Goal: Transaction & Acquisition: Book appointment/travel/reservation

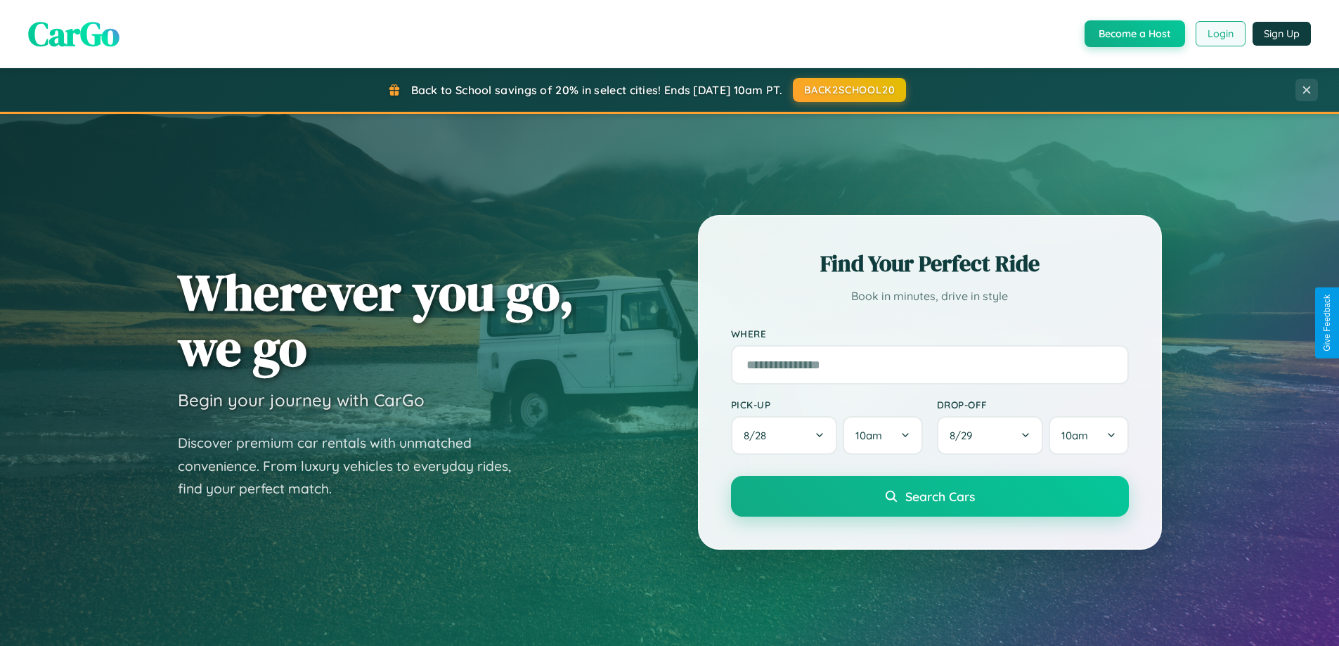
click at [1220, 34] on button "Login" at bounding box center [1221, 33] width 50 height 25
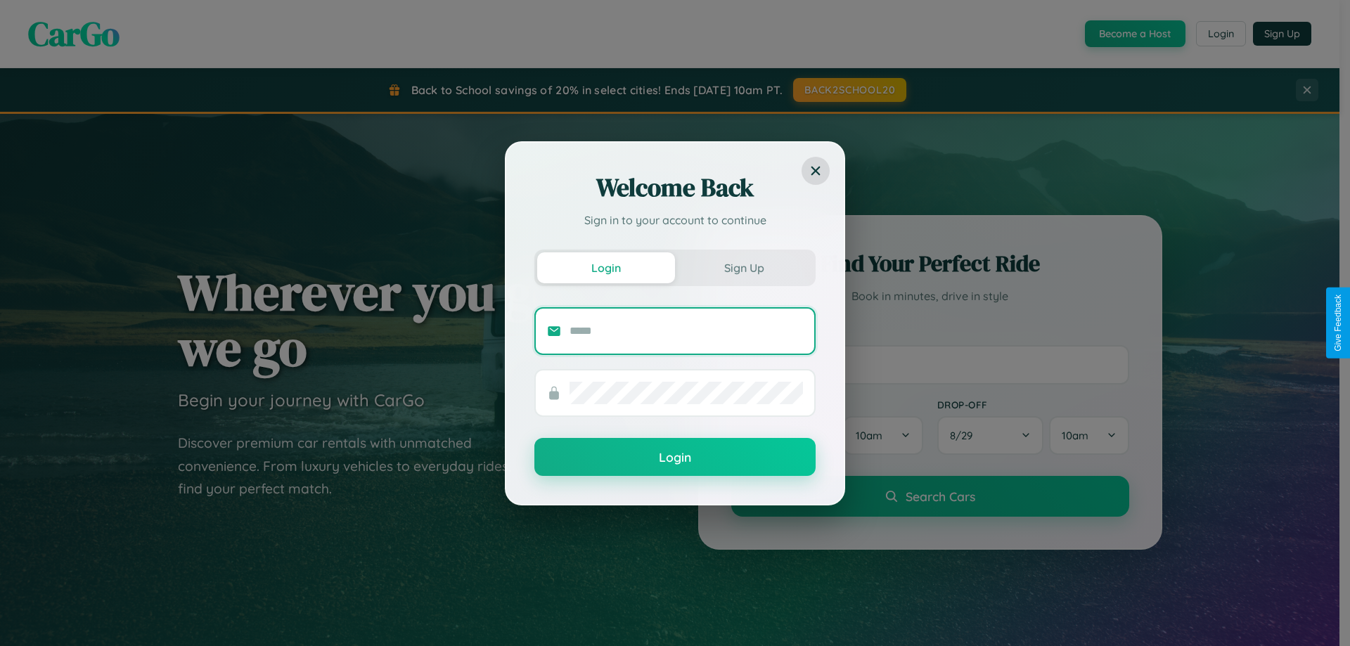
click at [686, 330] on input "text" at bounding box center [685, 331] width 233 height 22
type input "**********"
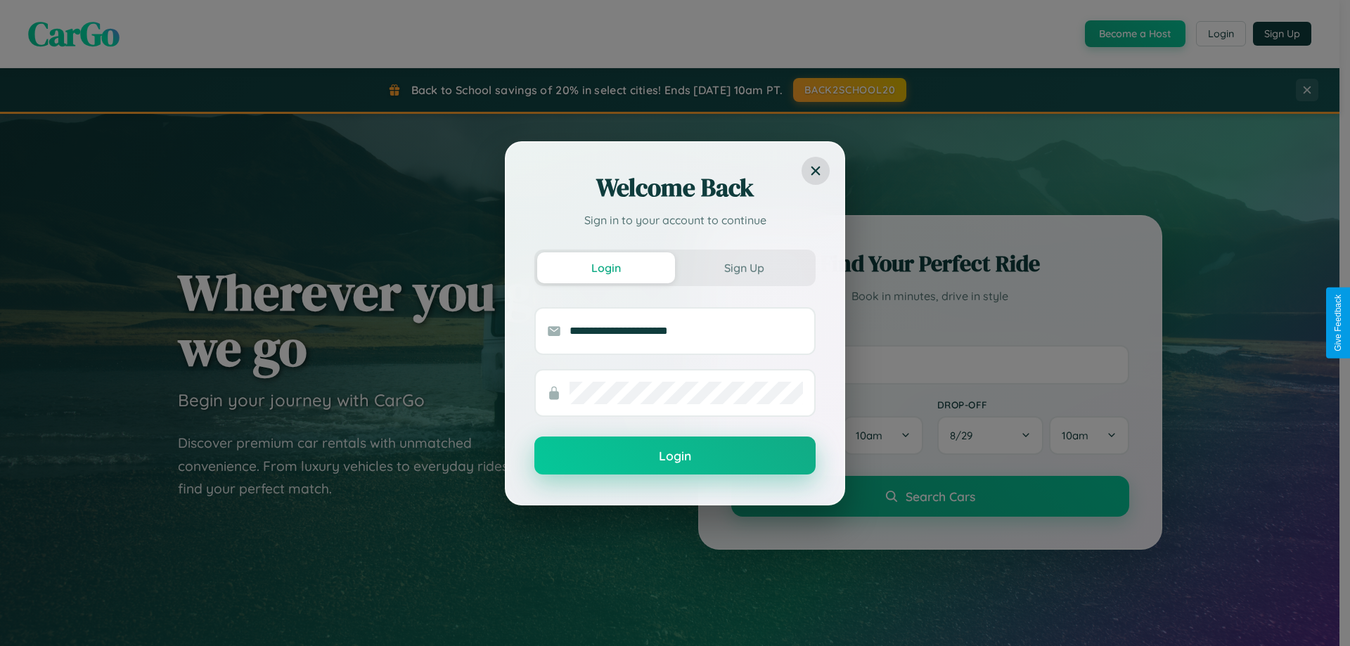
click at [675, 456] on button "Login" at bounding box center [674, 456] width 281 height 38
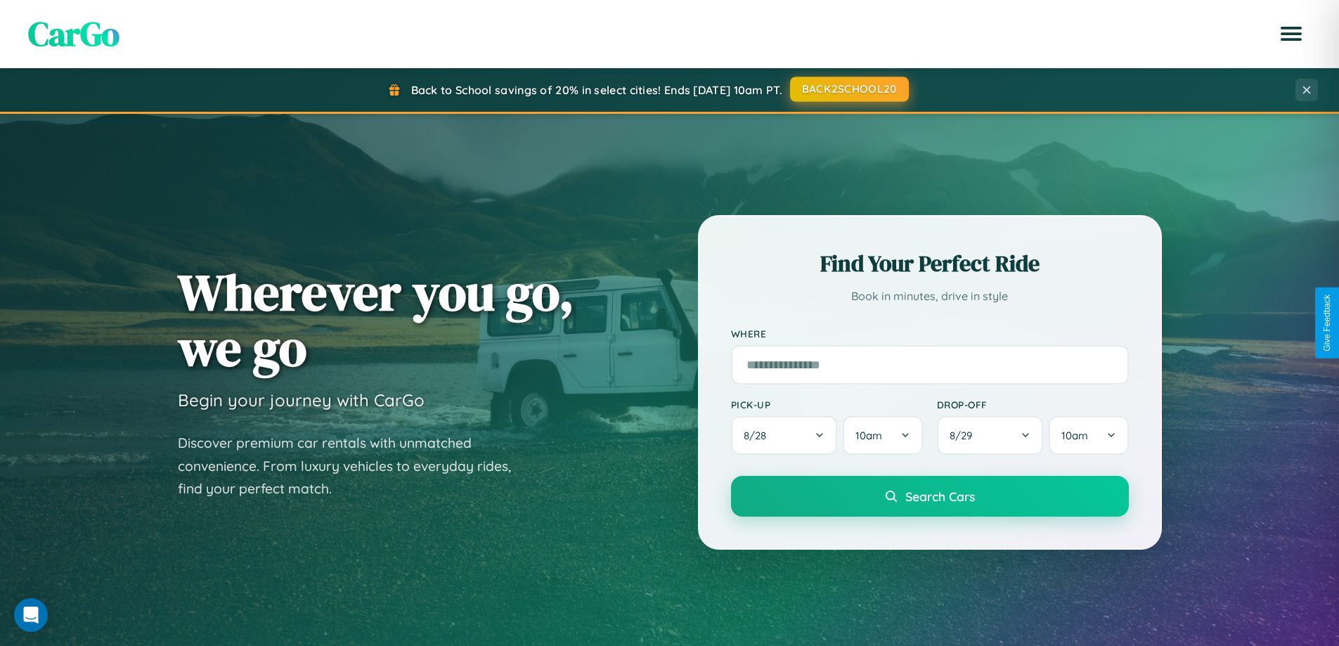
click at [848, 89] on button "BACK2SCHOOL20" at bounding box center [849, 89] width 119 height 25
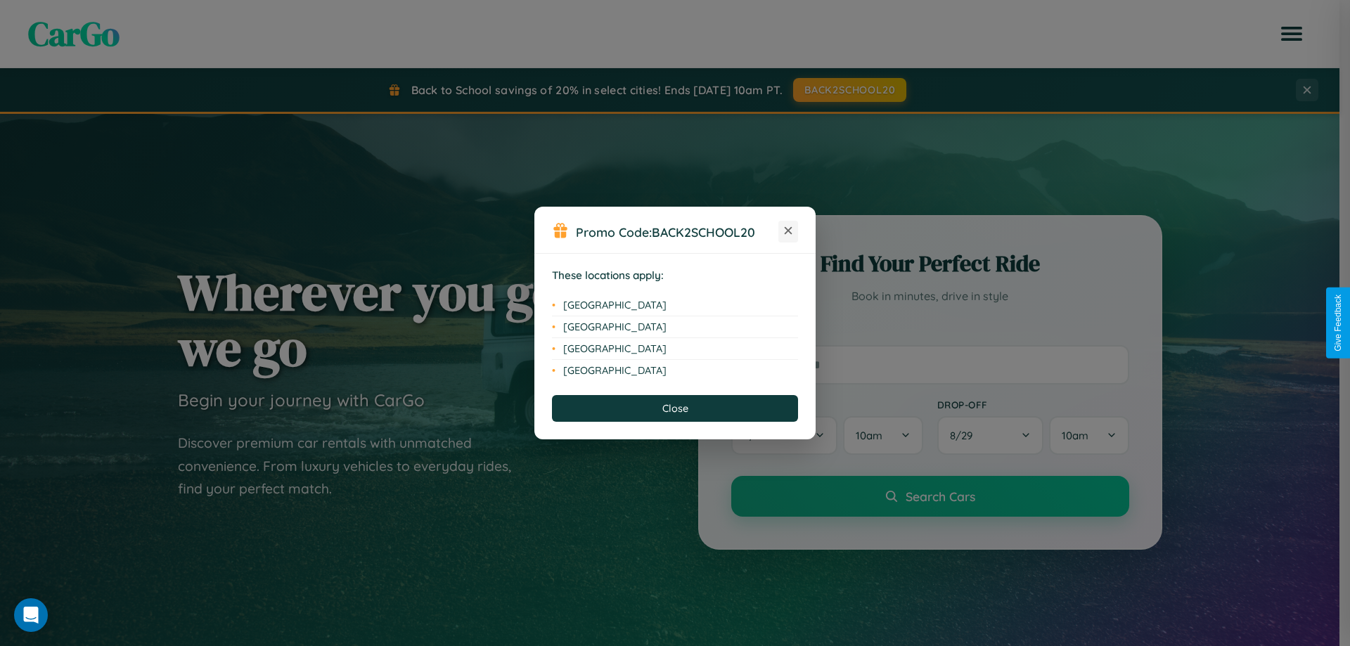
click at [788, 231] on icon at bounding box center [788, 231] width 8 height 8
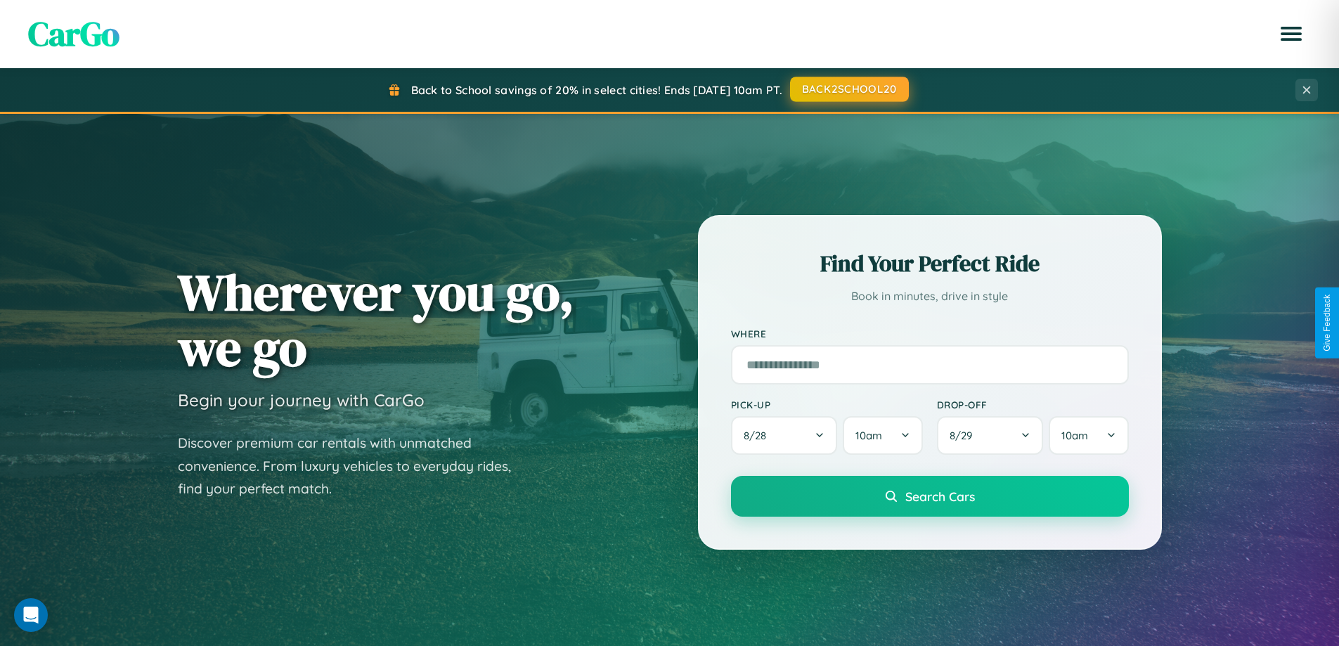
click at [848, 89] on button "BACK2SCHOOL20" at bounding box center [849, 89] width 119 height 25
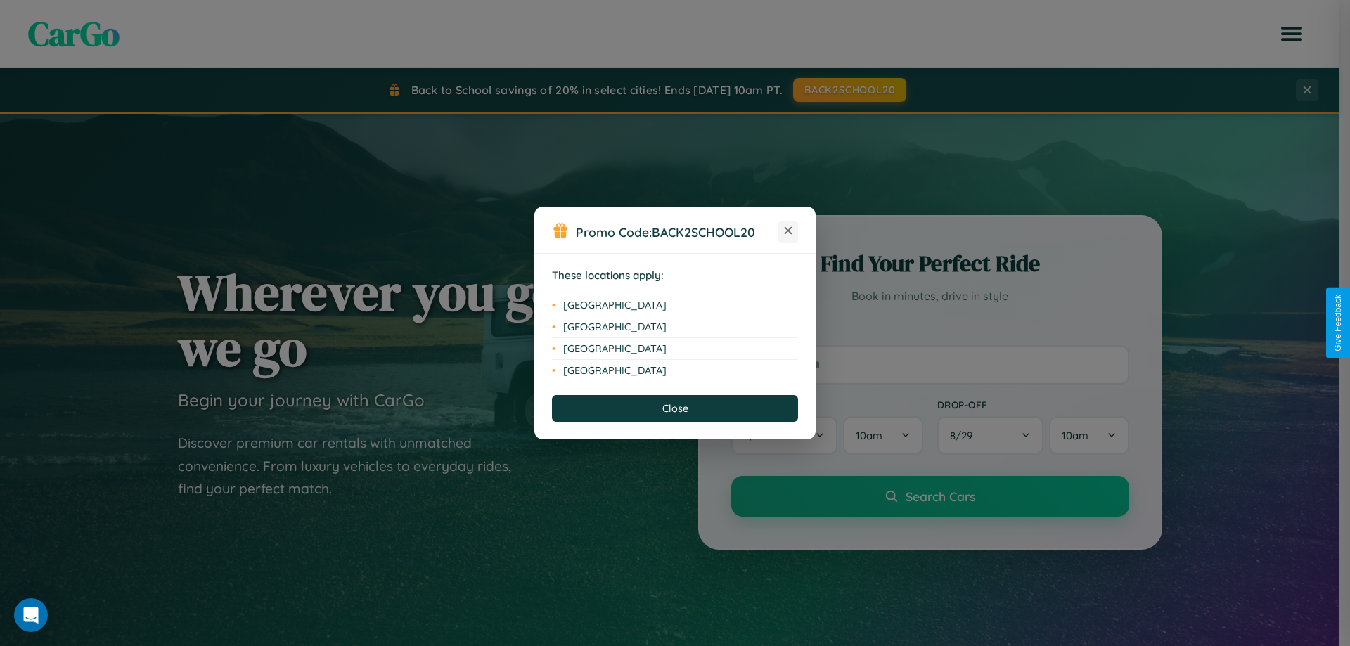
click at [788, 231] on icon at bounding box center [788, 231] width 8 height 8
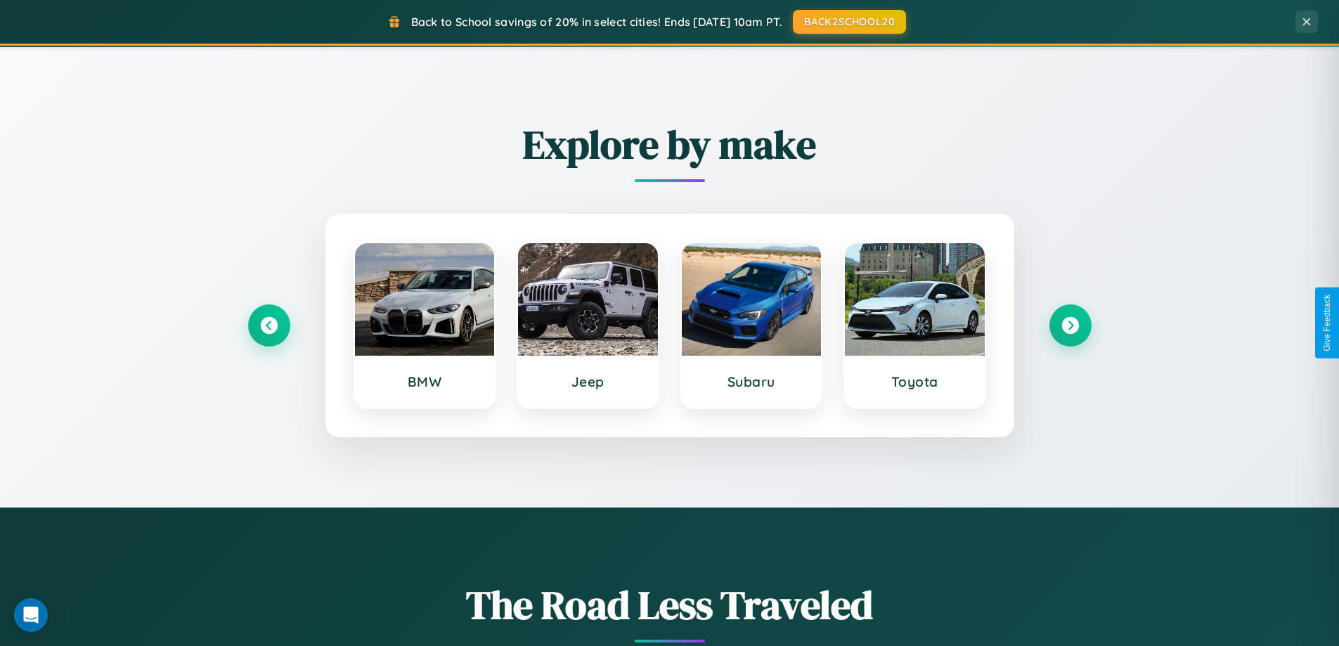
scroll to position [606, 0]
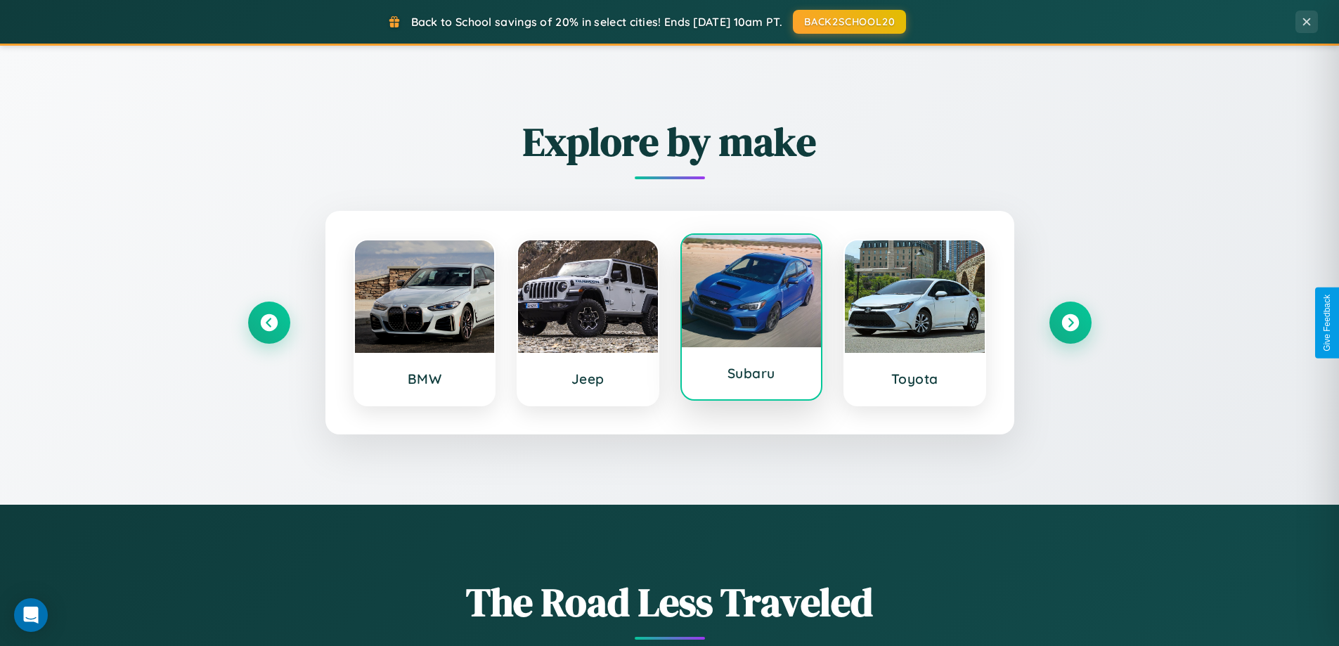
click at [751, 320] on div at bounding box center [752, 291] width 140 height 112
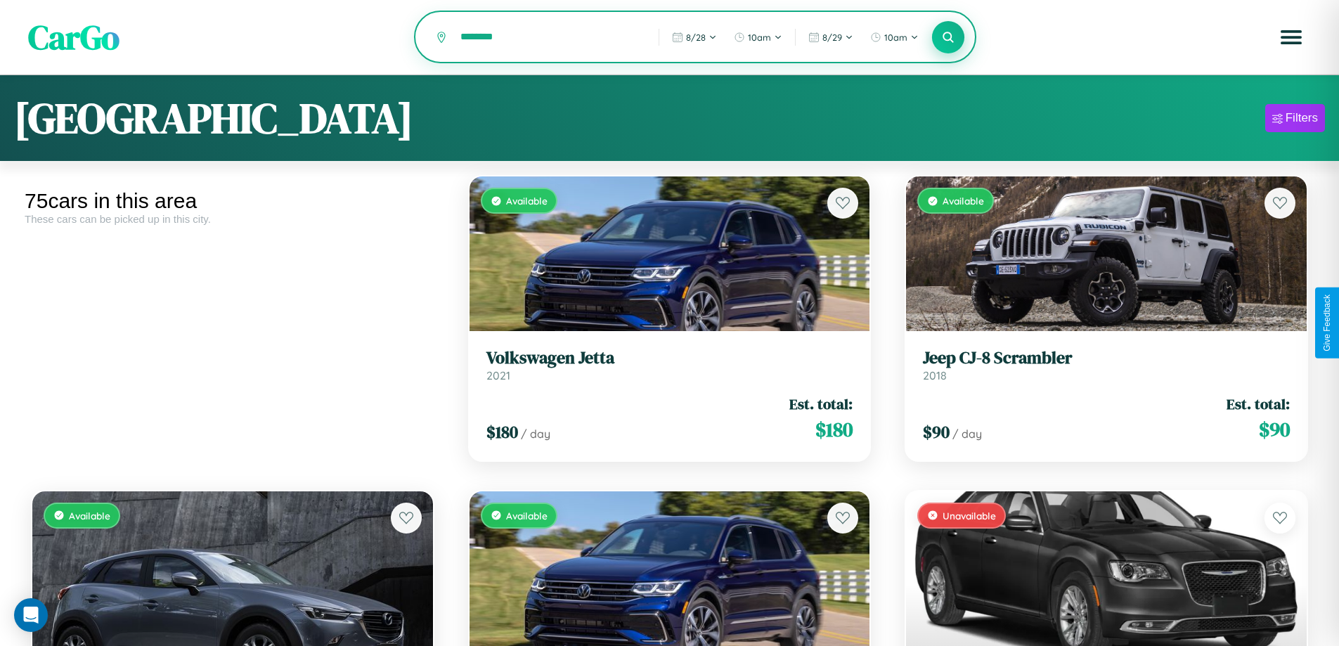
type input "********"
click at [948, 38] on icon at bounding box center [948, 36] width 13 height 13
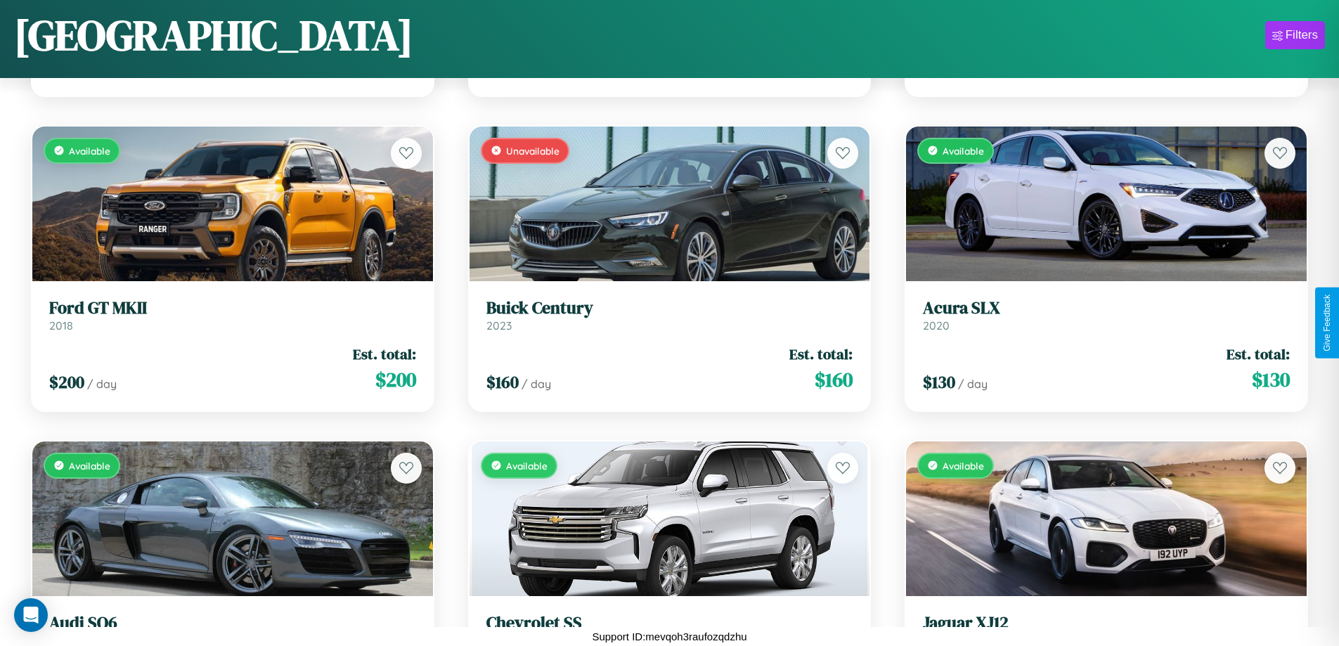
scroll to position [4604, 0]
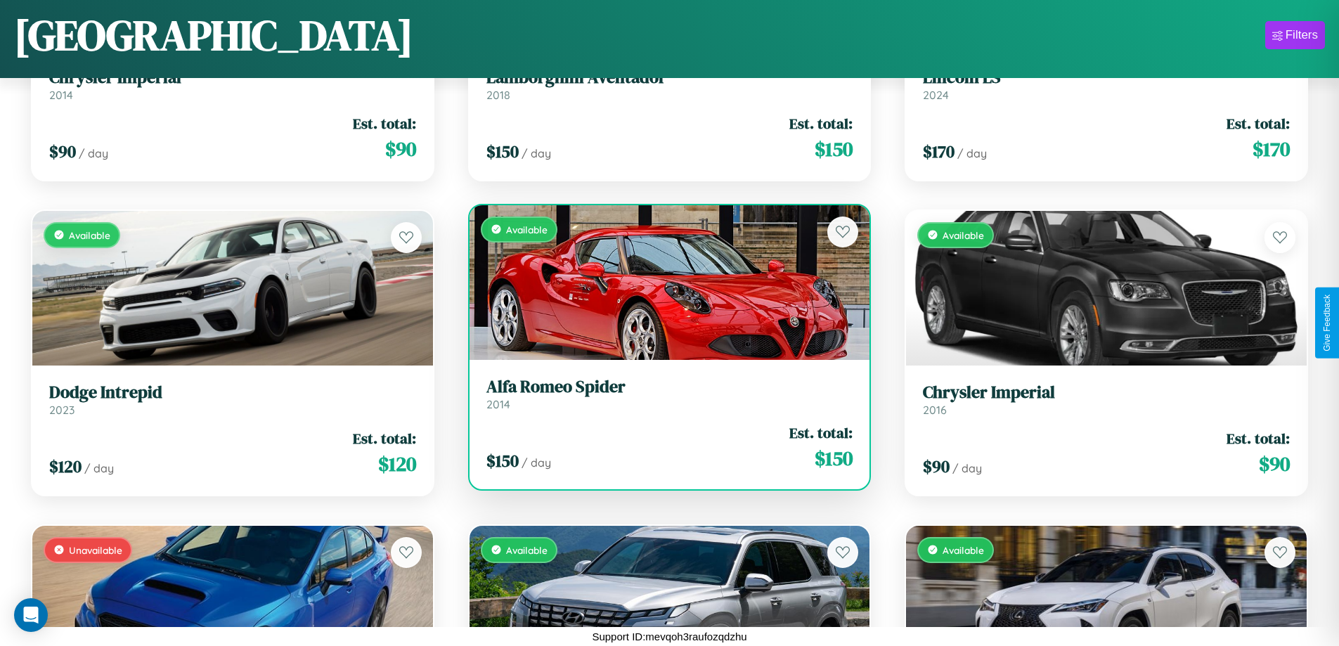
click at [664, 288] on div "Available" at bounding box center [670, 282] width 401 height 155
click at [664, 282] on div "Available" at bounding box center [670, 282] width 401 height 155
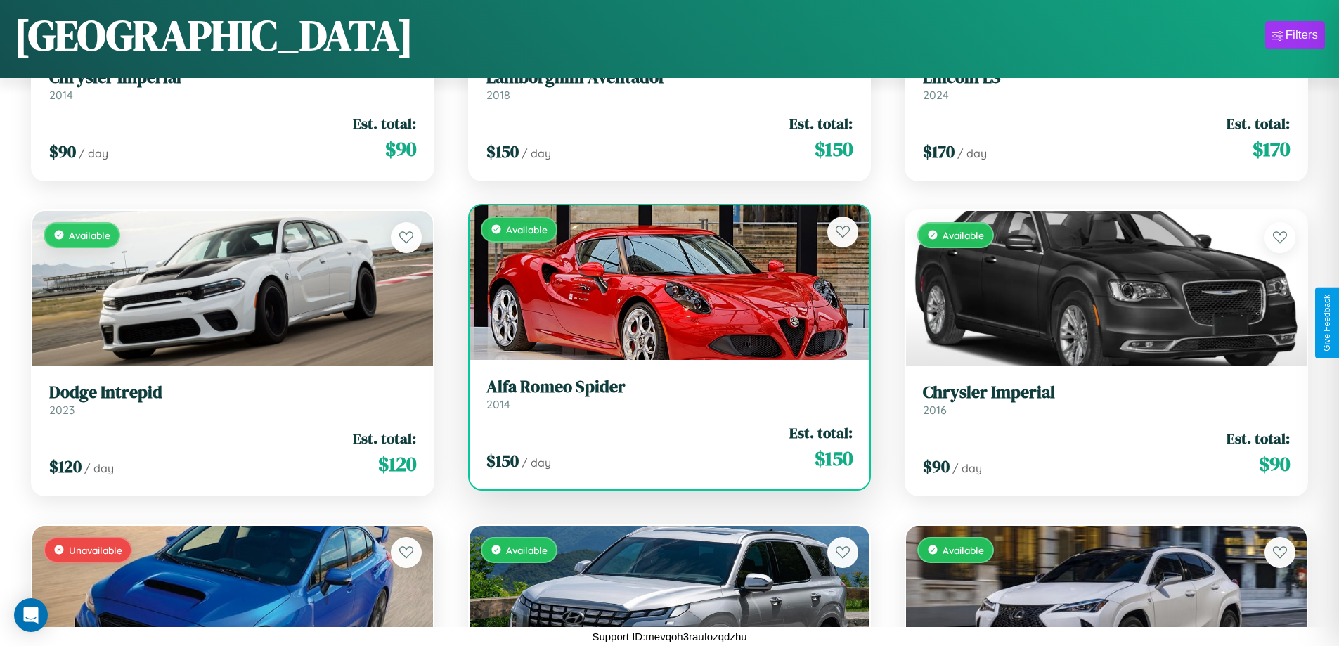
click at [664, 282] on div "Available" at bounding box center [670, 282] width 401 height 155
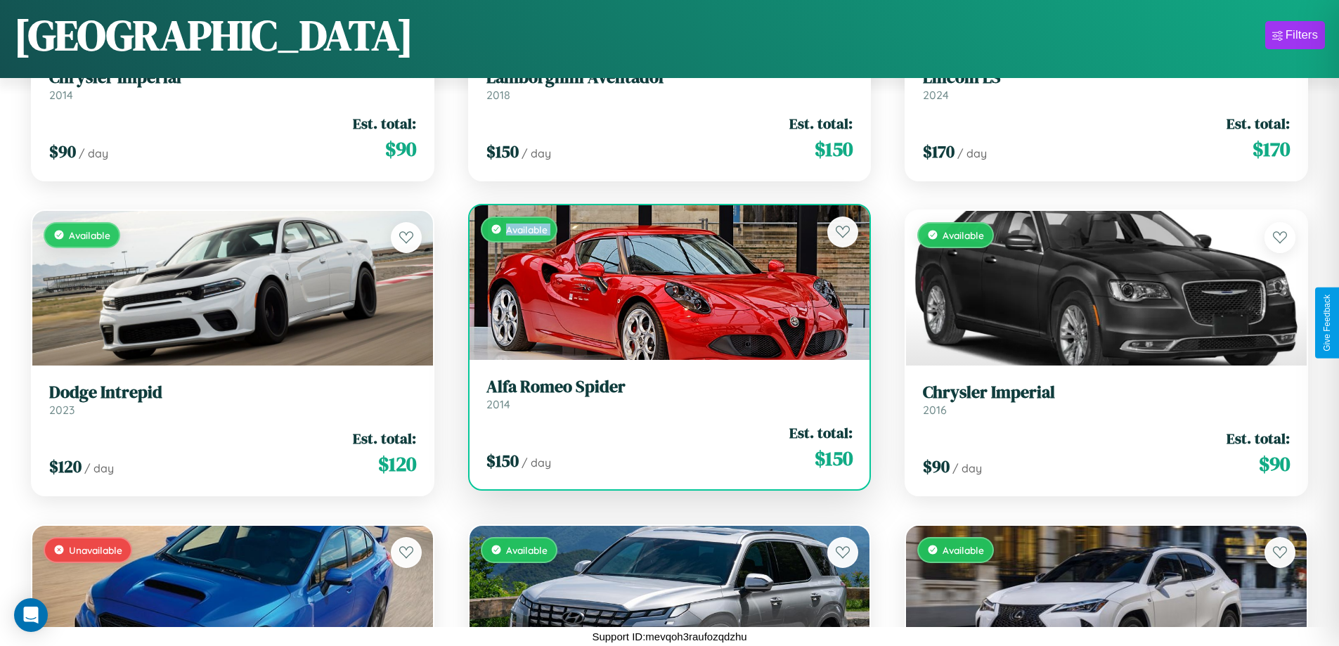
click at [664, 282] on div "Available" at bounding box center [670, 282] width 401 height 155
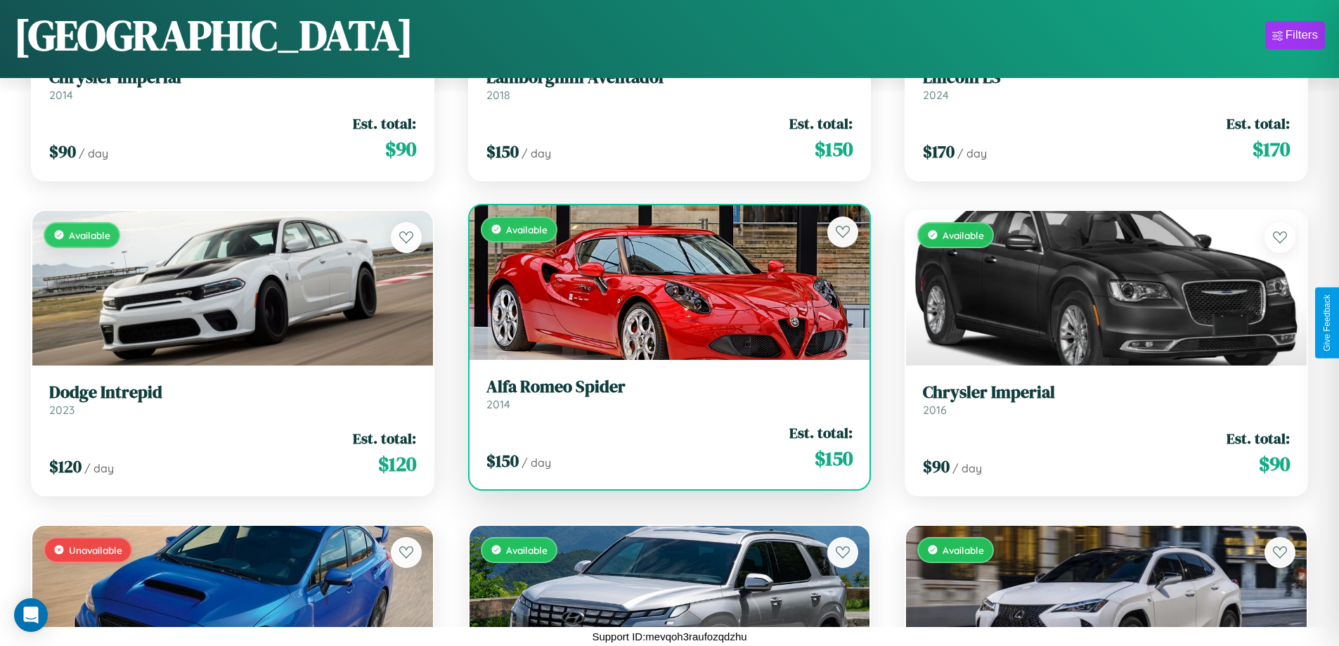
click at [664, 282] on div "Available" at bounding box center [670, 282] width 401 height 155
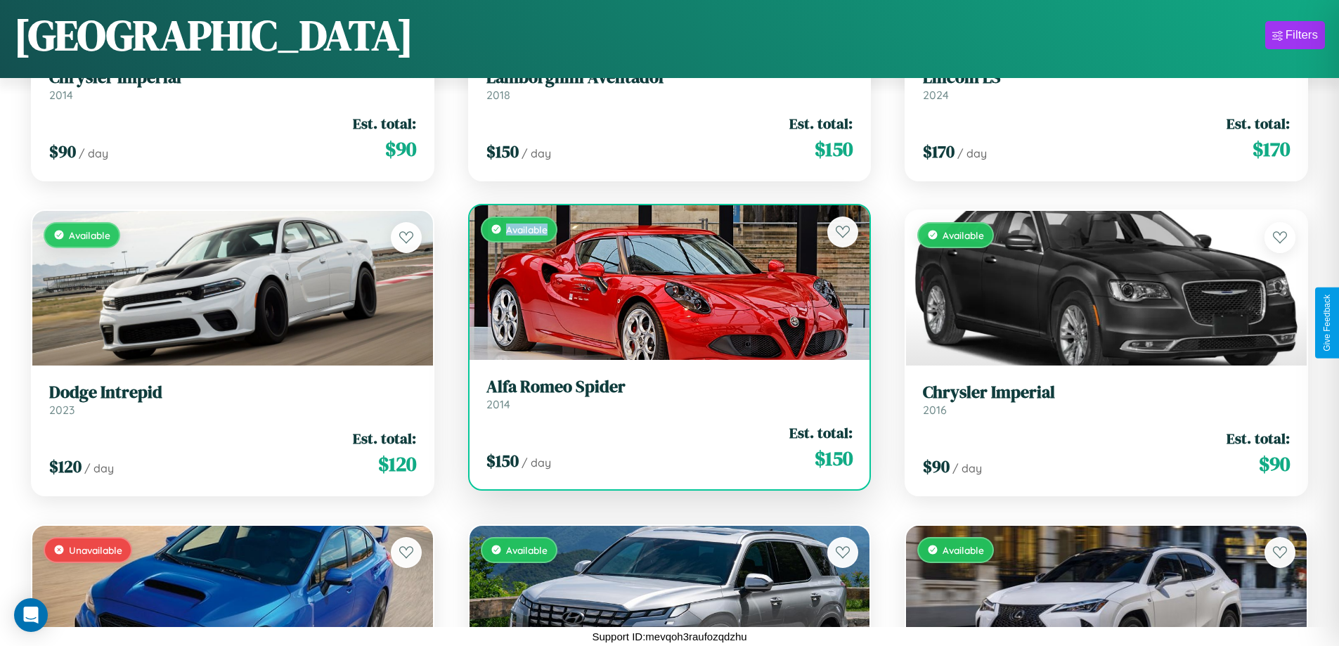
click at [664, 282] on div "Available" at bounding box center [670, 282] width 401 height 155
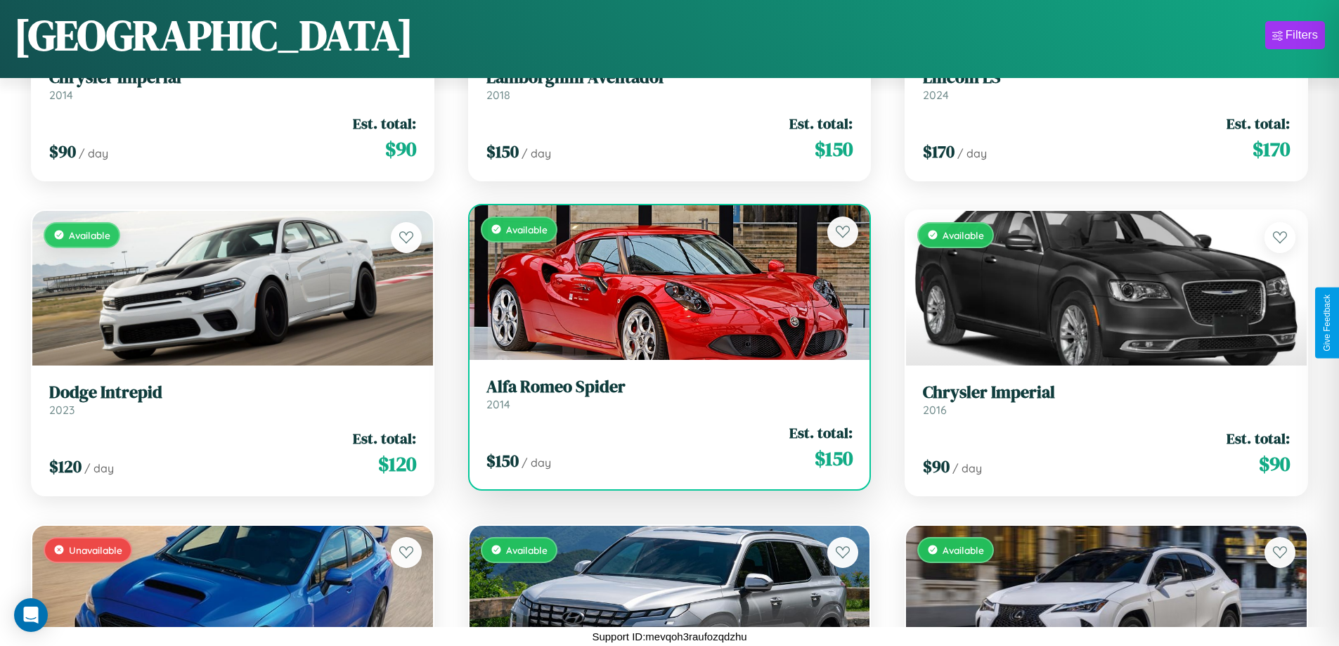
click at [664, 394] on h3 "Alfa Romeo Spider" at bounding box center [669, 387] width 367 height 20
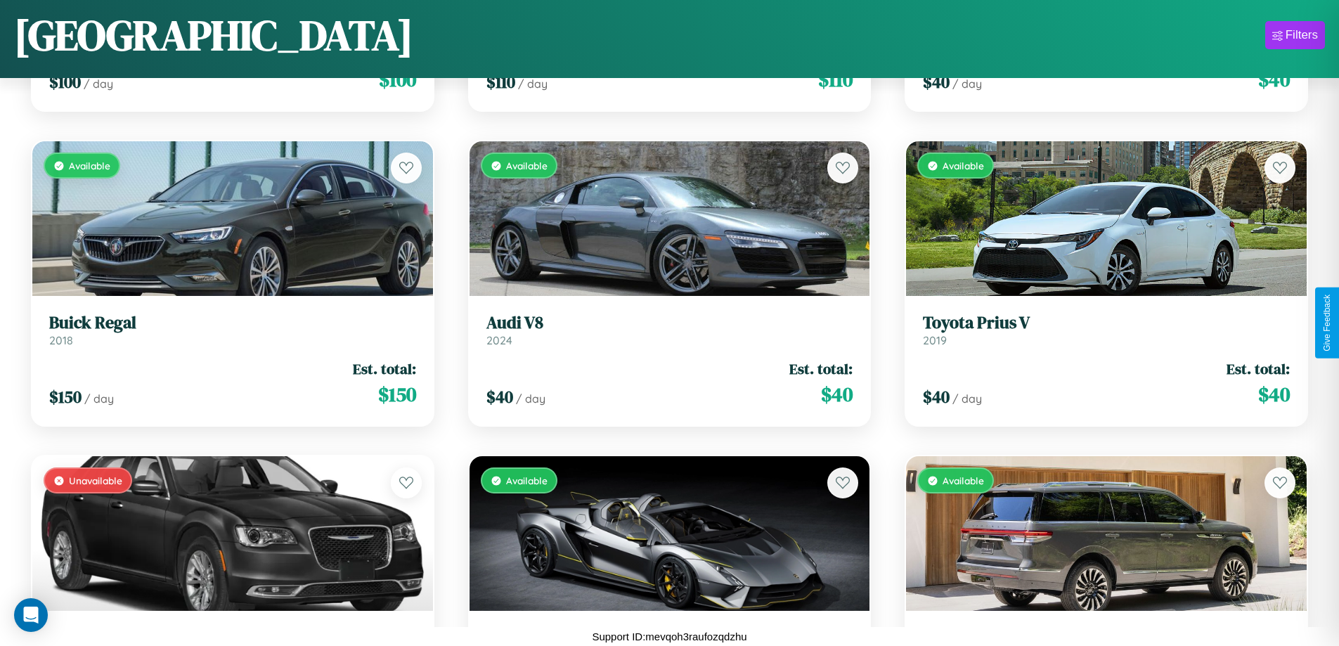
scroll to position [3975, 0]
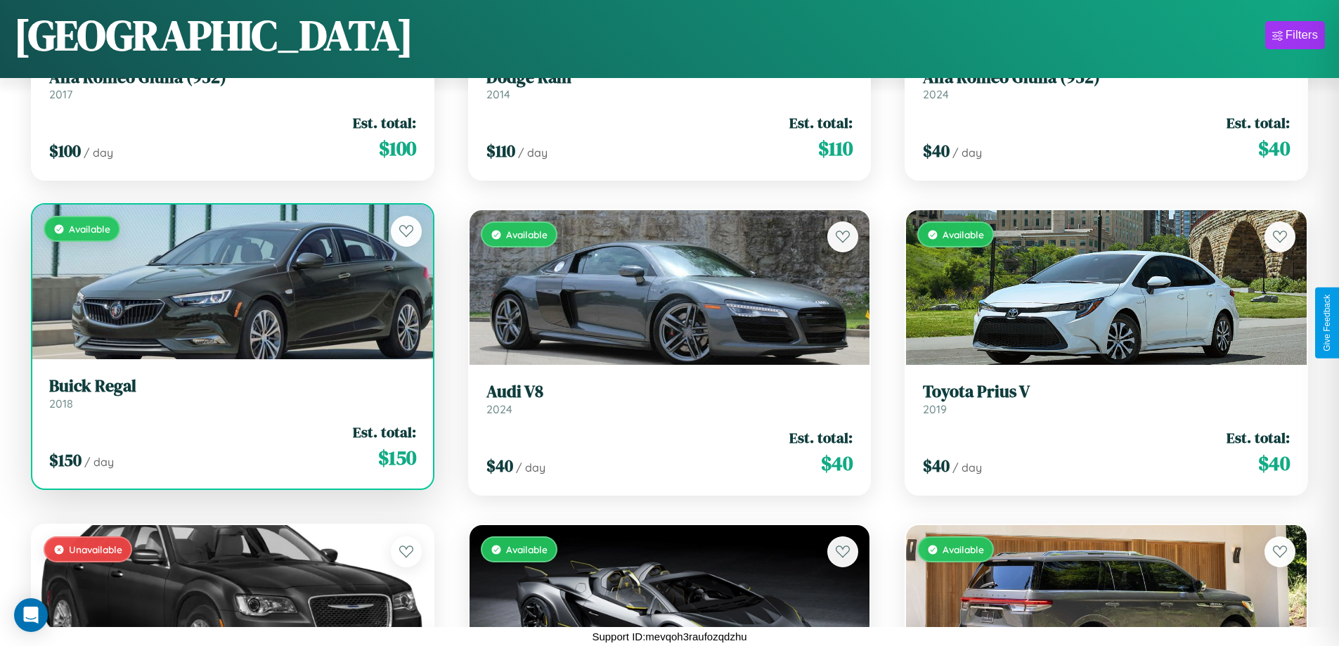
click at [231, 396] on h3 "Buick Regal" at bounding box center [232, 386] width 367 height 20
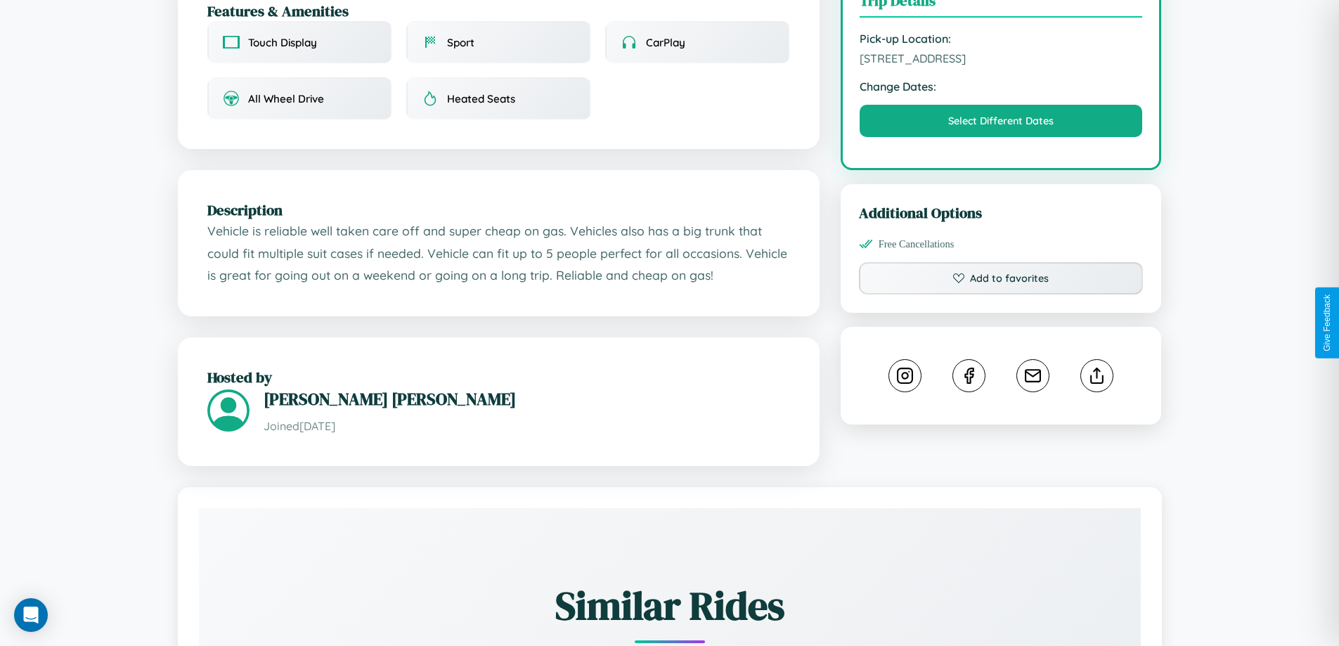
scroll to position [824, 0]
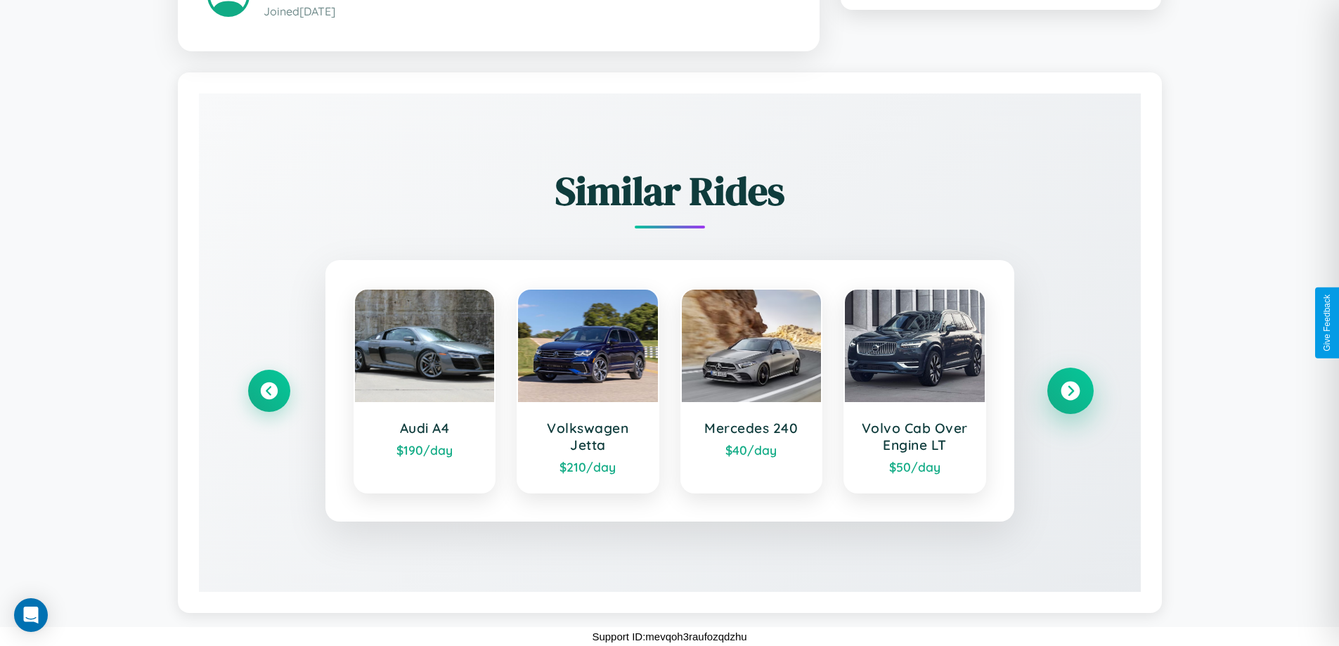
click at [1070, 390] on icon at bounding box center [1070, 390] width 19 height 19
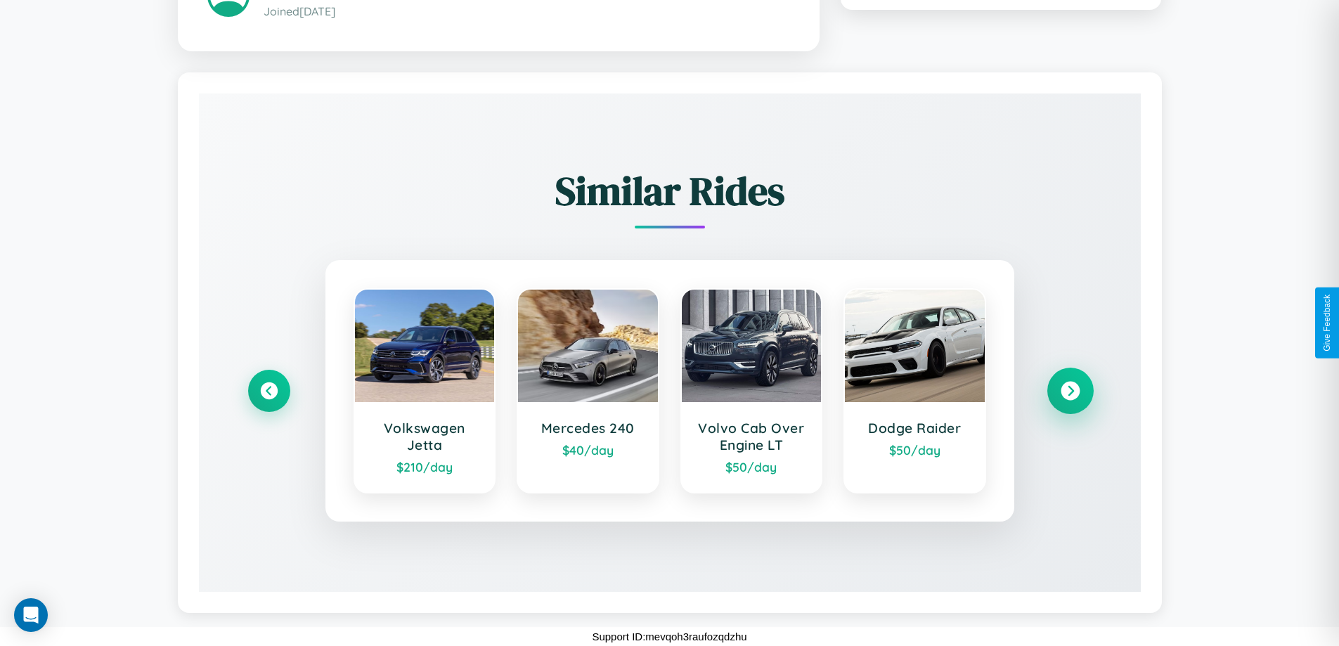
click at [1070, 390] on icon at bounding box center [1070, 390] width 19 height 19
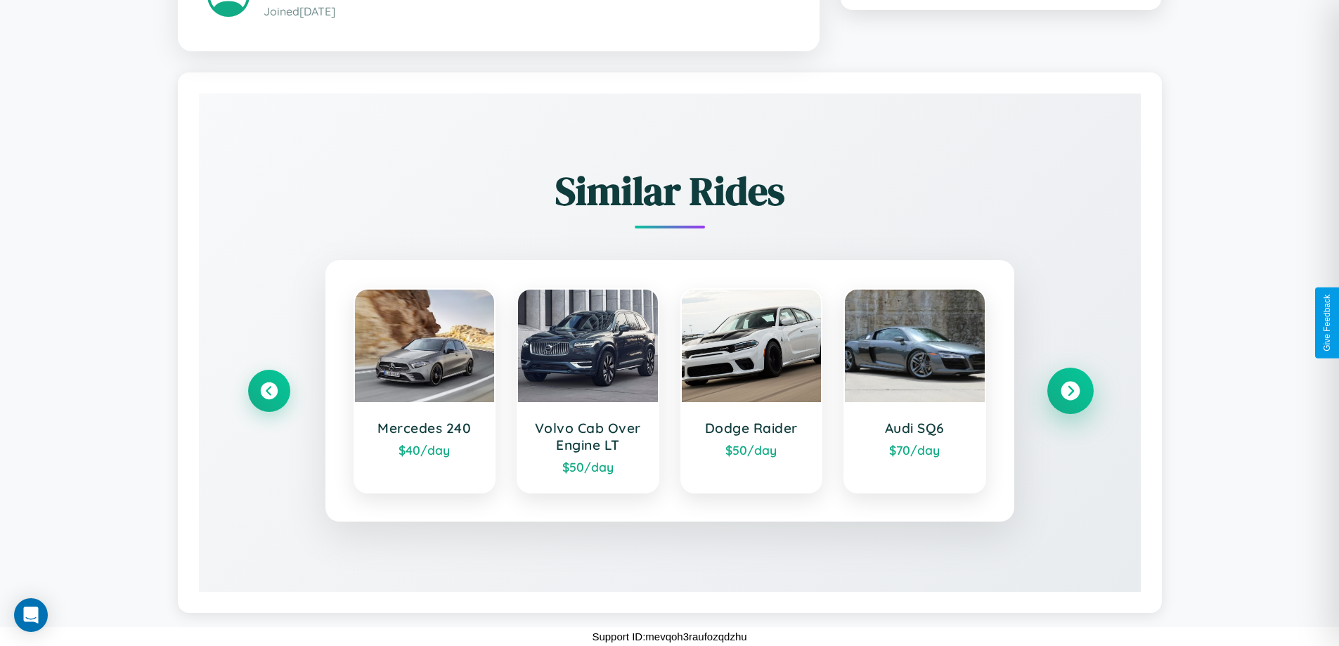
click at [1070, 390] on icon at bounding box center [1070, 390] width 19 height 19
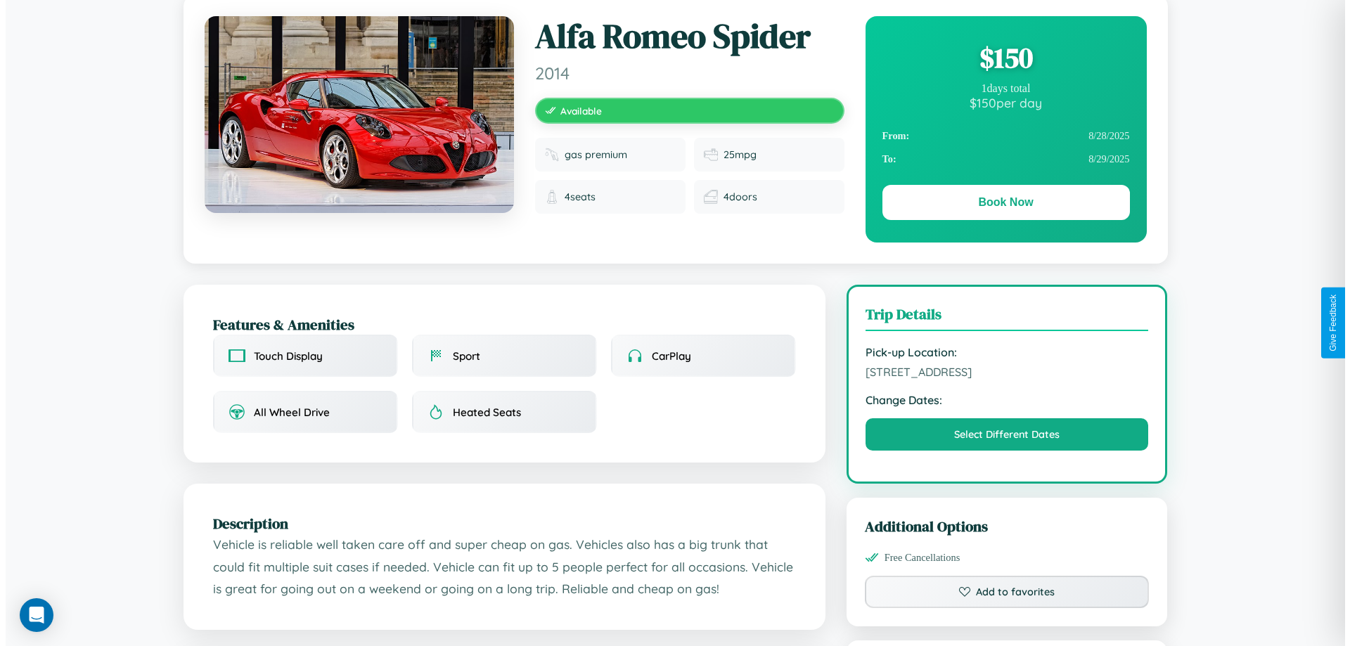
scroll to position [0, 0]
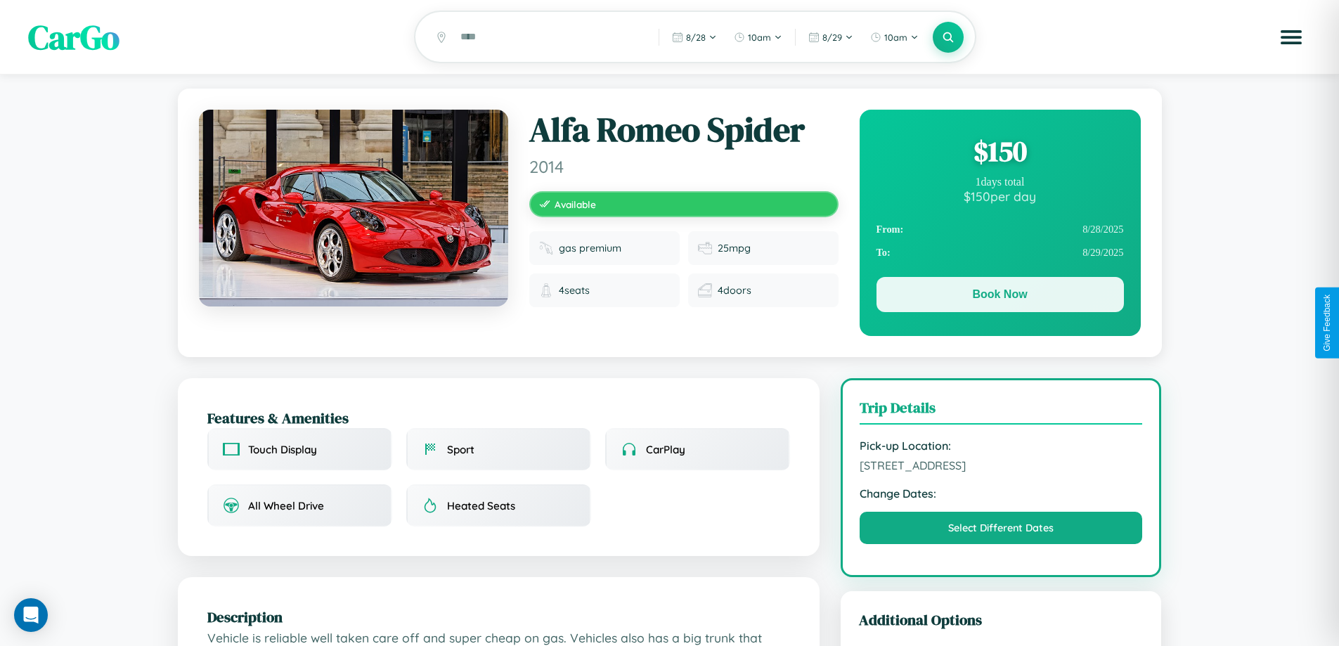
click at [1000, 297] on button "Book Now" at bounding box center [1000, 294] width 247 height 35
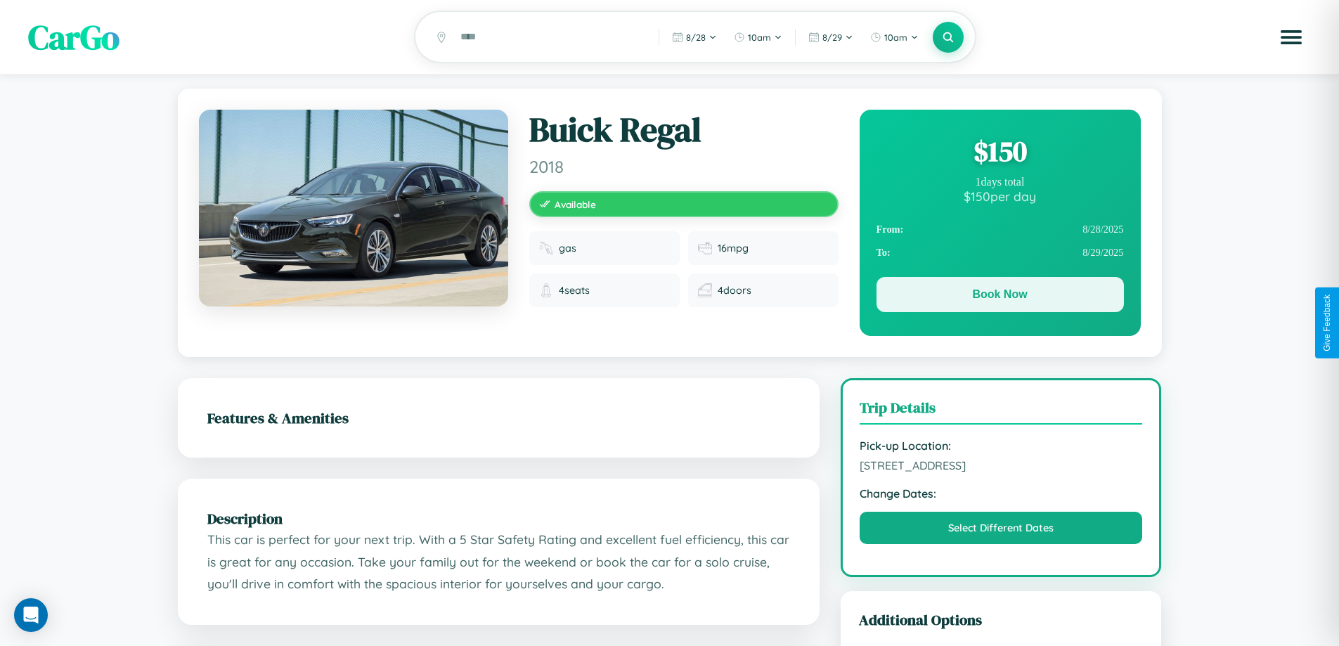
click at [1000, 297] on button "Book Now" at bounding box center [1000, 294] width 247 height 35
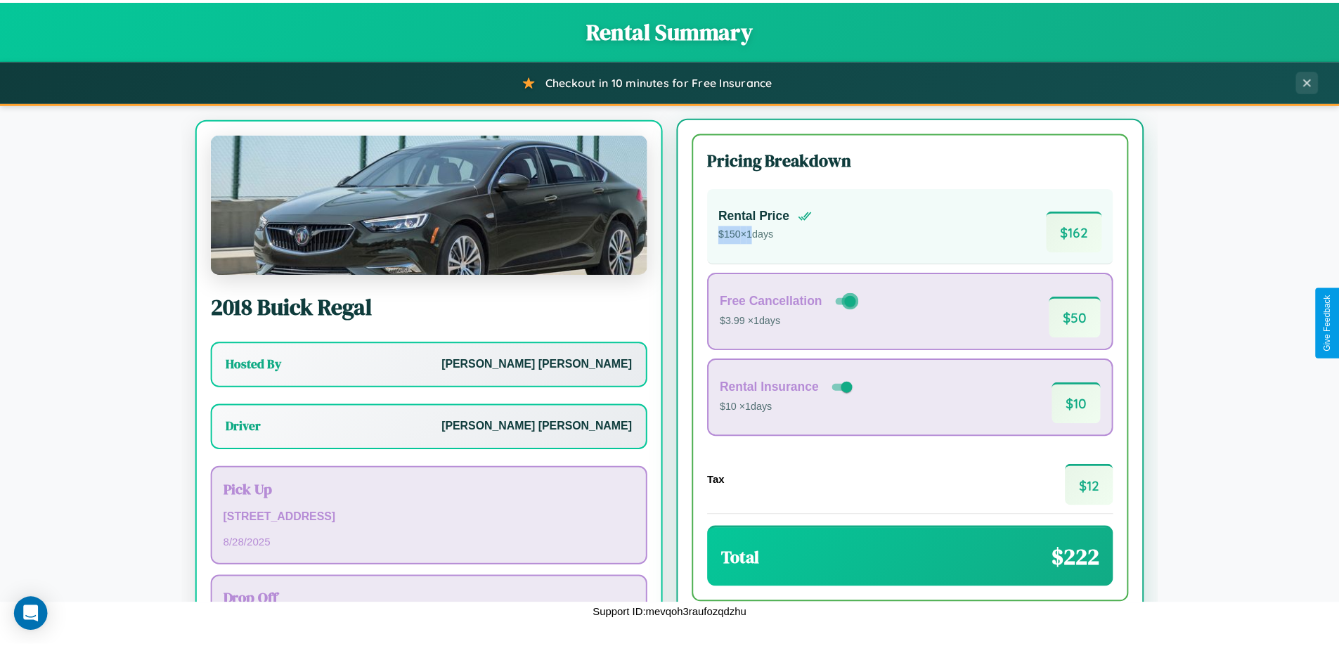
scroll to position [65, 0]
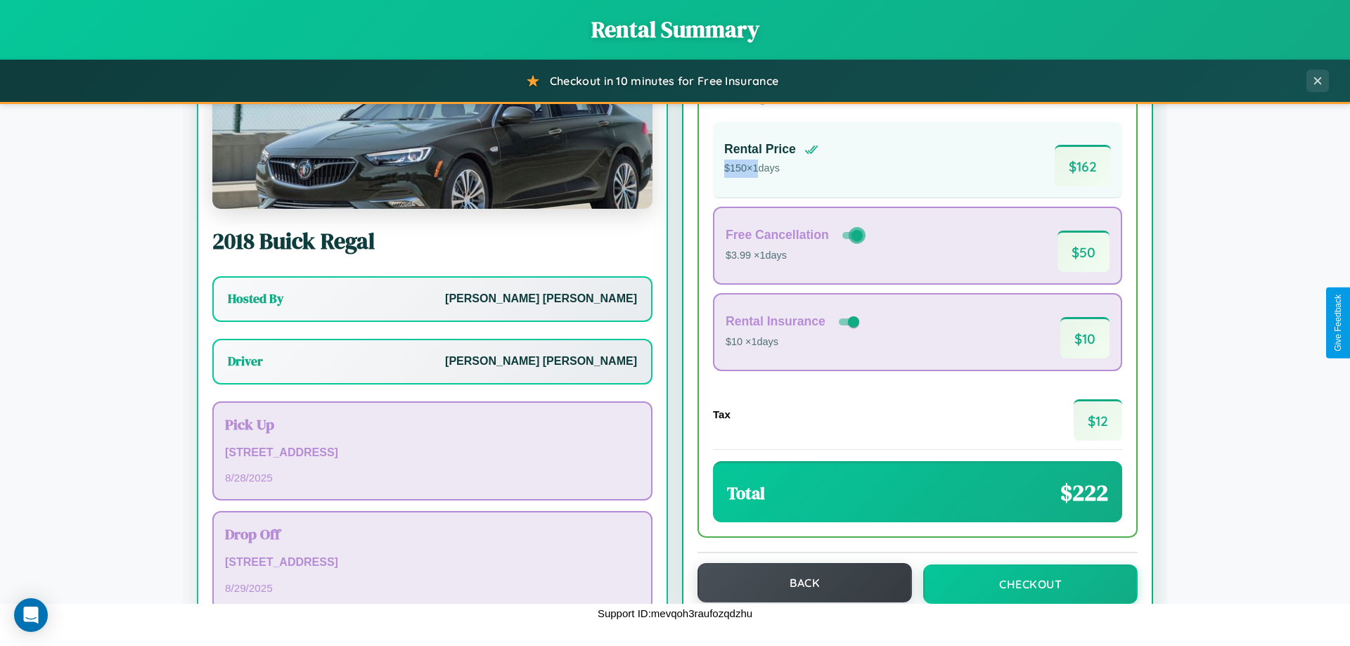
click at [798, 583] on button "Back" at bounding box center [804, 582] width 214 height 39
